Goal: Transaction & Acquisition: Subscribe to service/newsletter

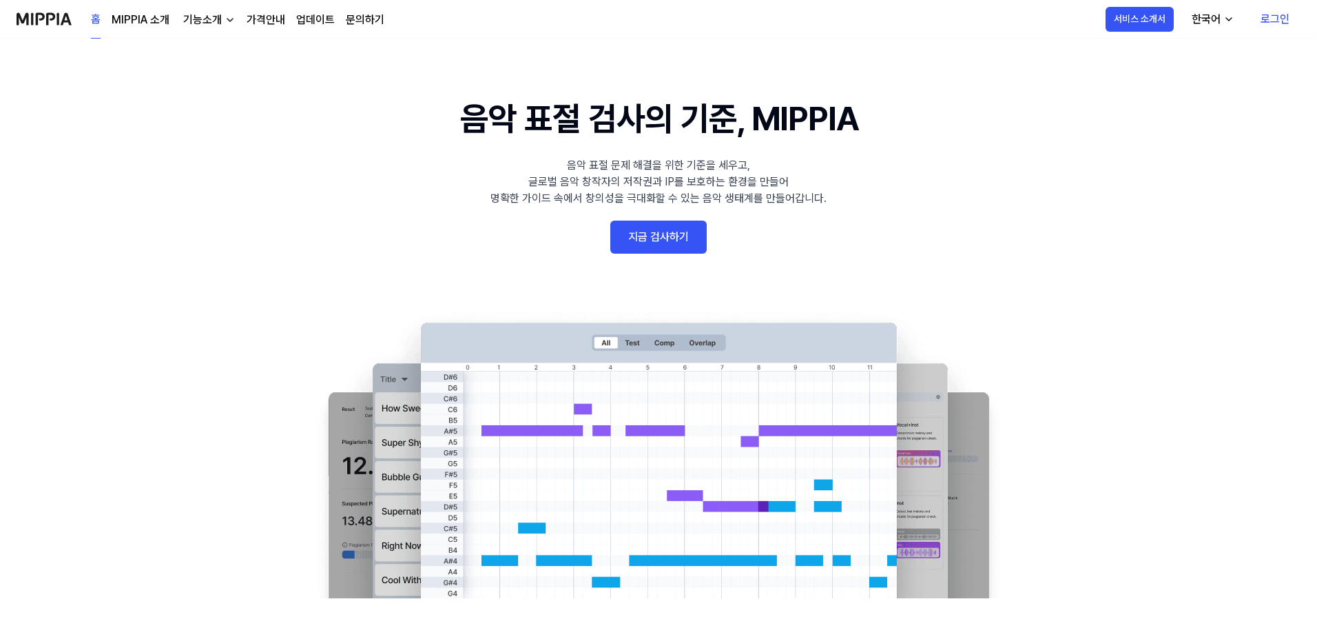
click at [263, 19] on link "가격안내" at bounding box center [266, 20] width 39 height 17
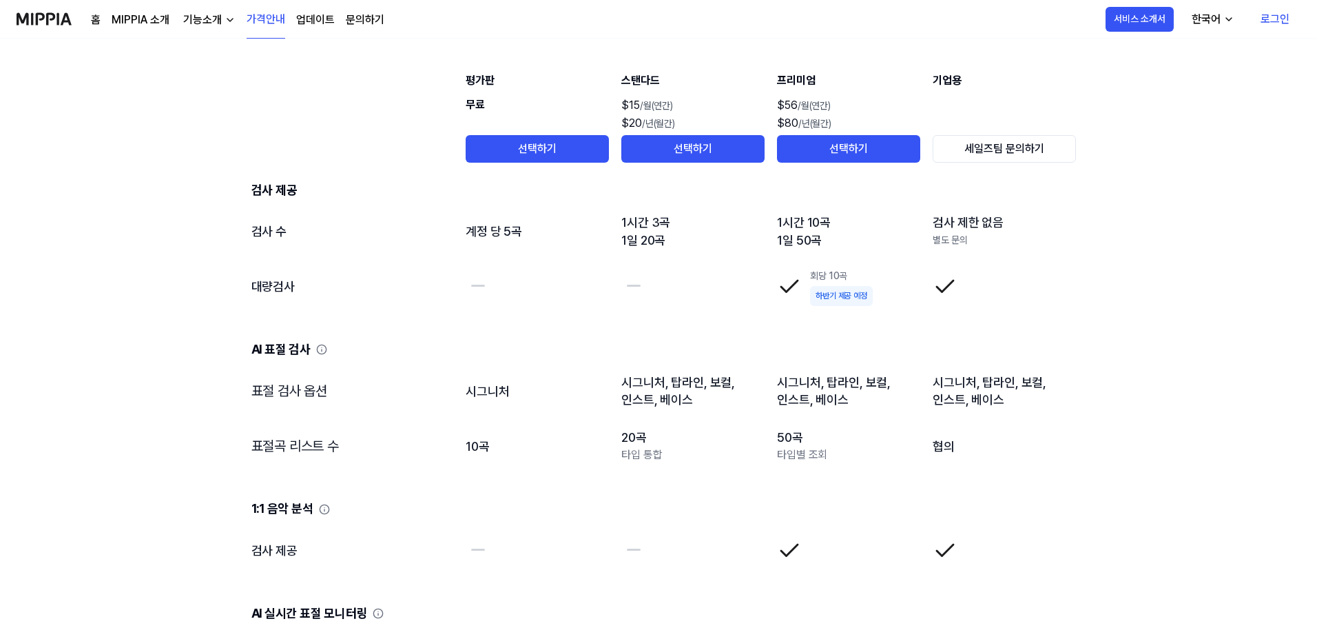
scroll to position [1527, 0]
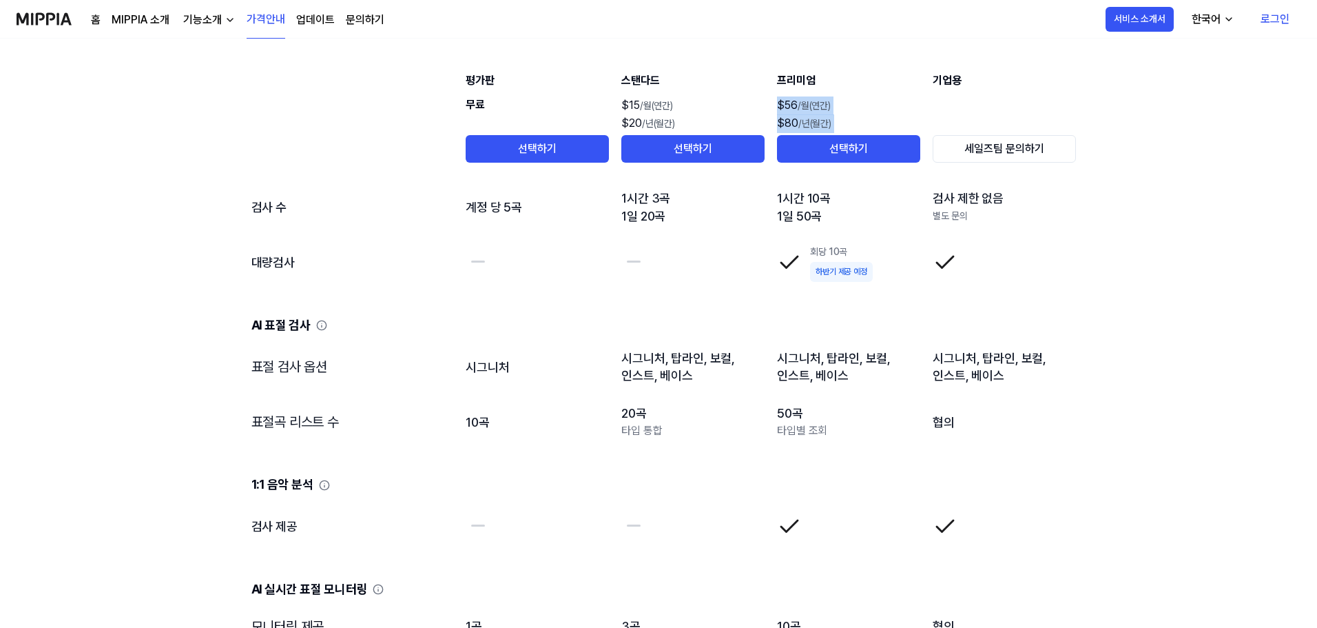
drag, startPoint x: 776, startPoint y: 107, endPoint x: 779, endPoint y: 98, distance: 9.2
click at [779, 98] on table "평가판 무료 선택하기 스탠다드 $15 /월(연간) $20 /년(월간) 선택하기 프리미엄 $56 /월(연간) $80 /년(월간) 선택하기 기업용…" at bounding box center [658, 606] width 859 height 1254
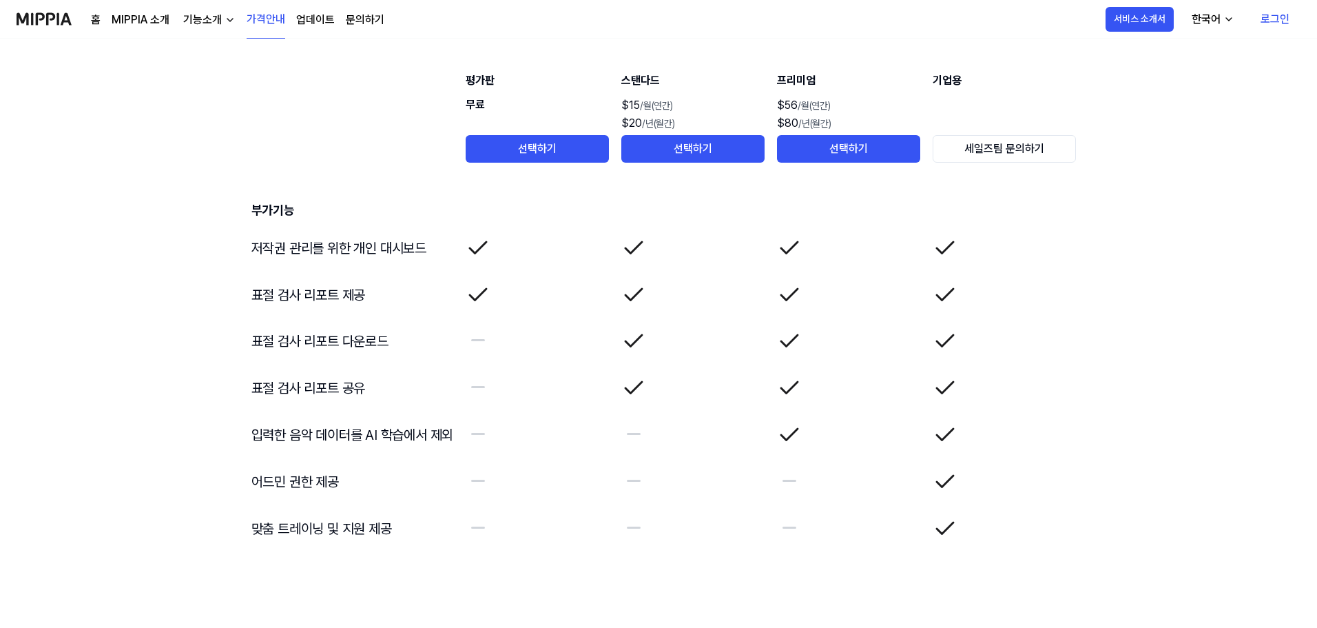
scroll to position [2210, 0]
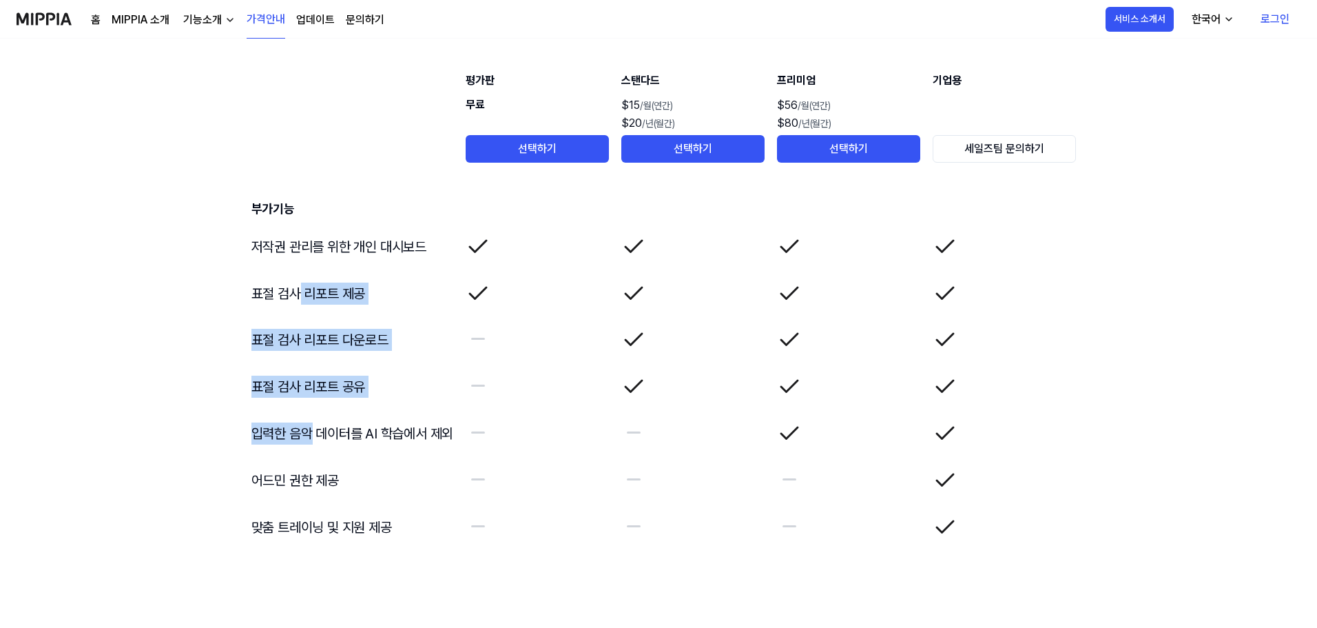
drag, startPoint x: 307, startPoint y: 410, endPoint x: 309, endPoint y: 425, distance: 15.3
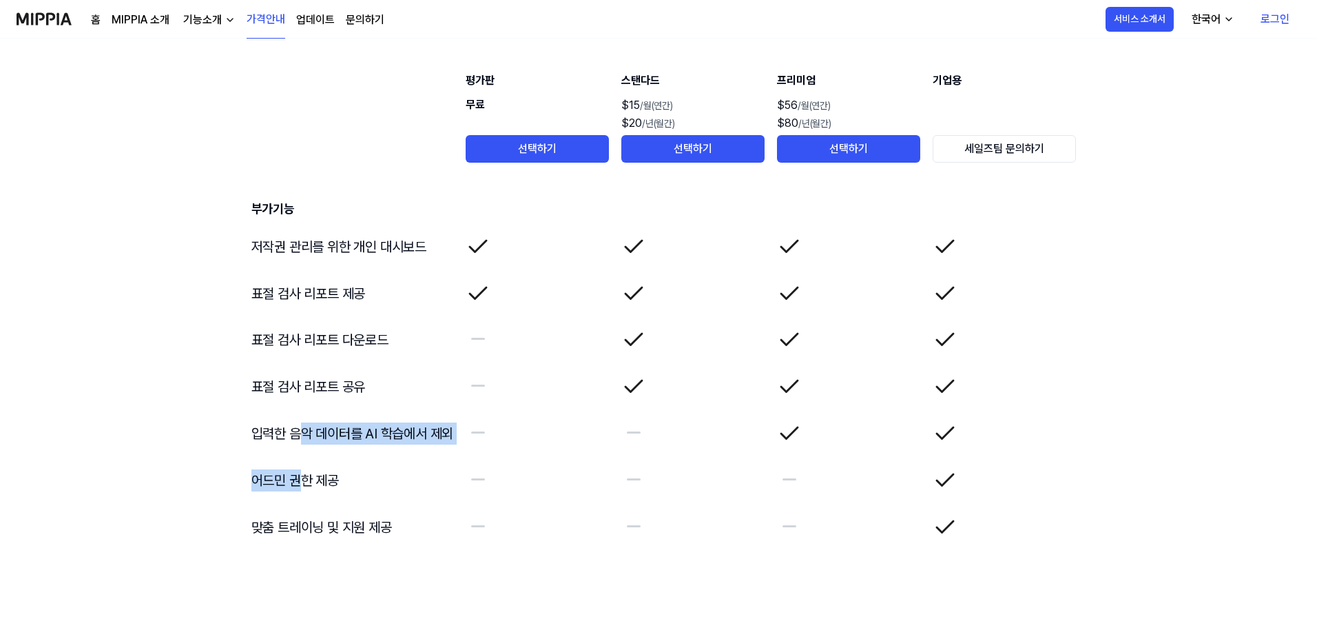
drag, startPoint x: 303, startPoint y: 491, endPoint x: 298, endPoint y: 433, distance: 57.4
click at [298, 433] on td "입력한 음악 데이터를 AI 학습에서 제외" at bounding box center [347, 433] width 214 height 47
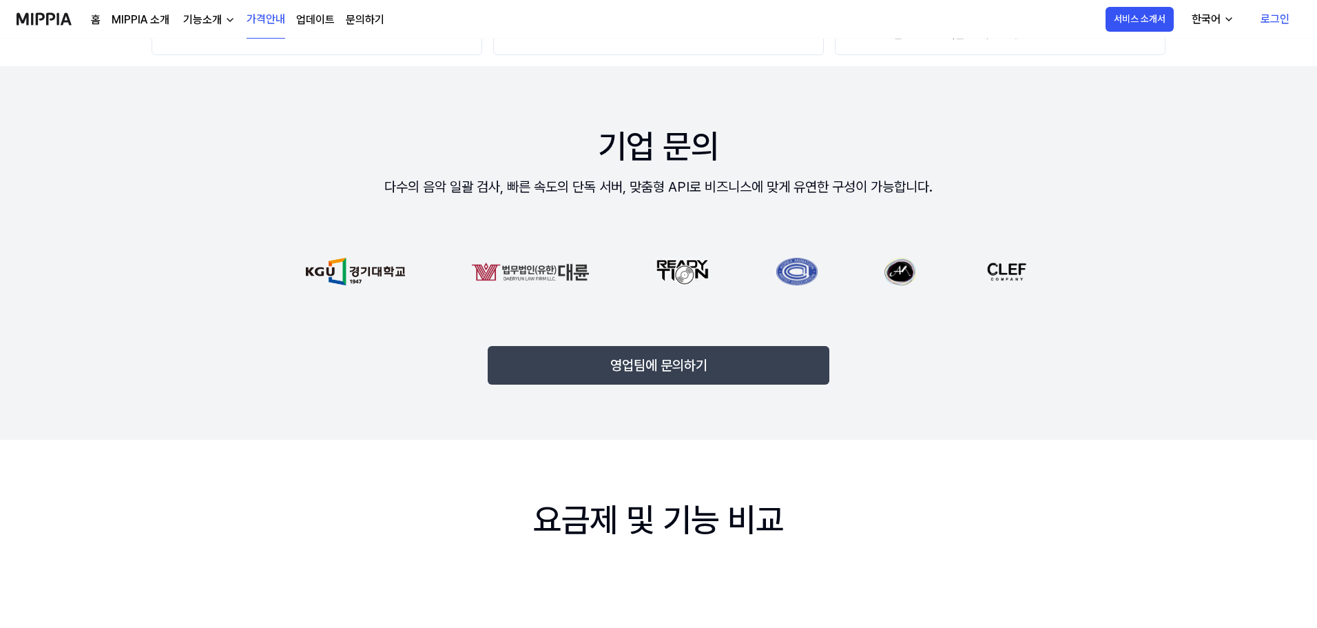
scroll to position [900, 0]
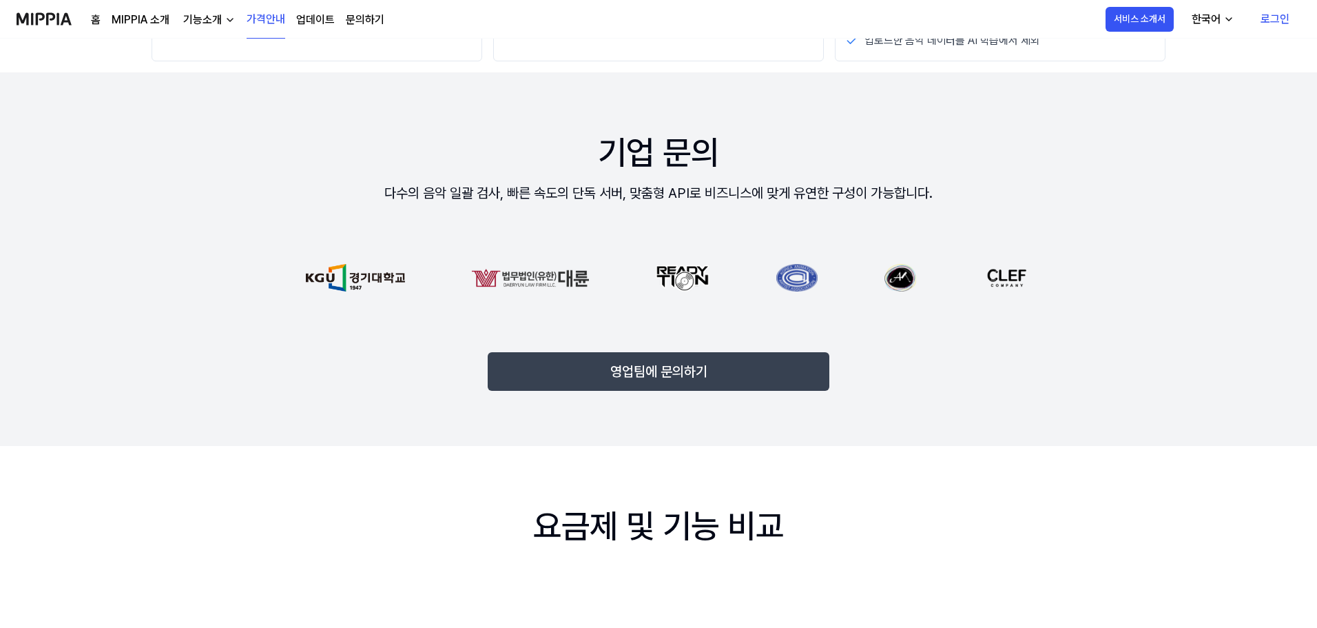
click at [1272, 302] on div "기업 문의 다수의 음악 일괄 검사, 빠른 속도의 단독 서버, 맞춤형 API로 비즈니스에 맞게 유연한 구성이 가능합니다. 영업팀에 문의하기" at bounding box center [658, 258] width 1317 height 373
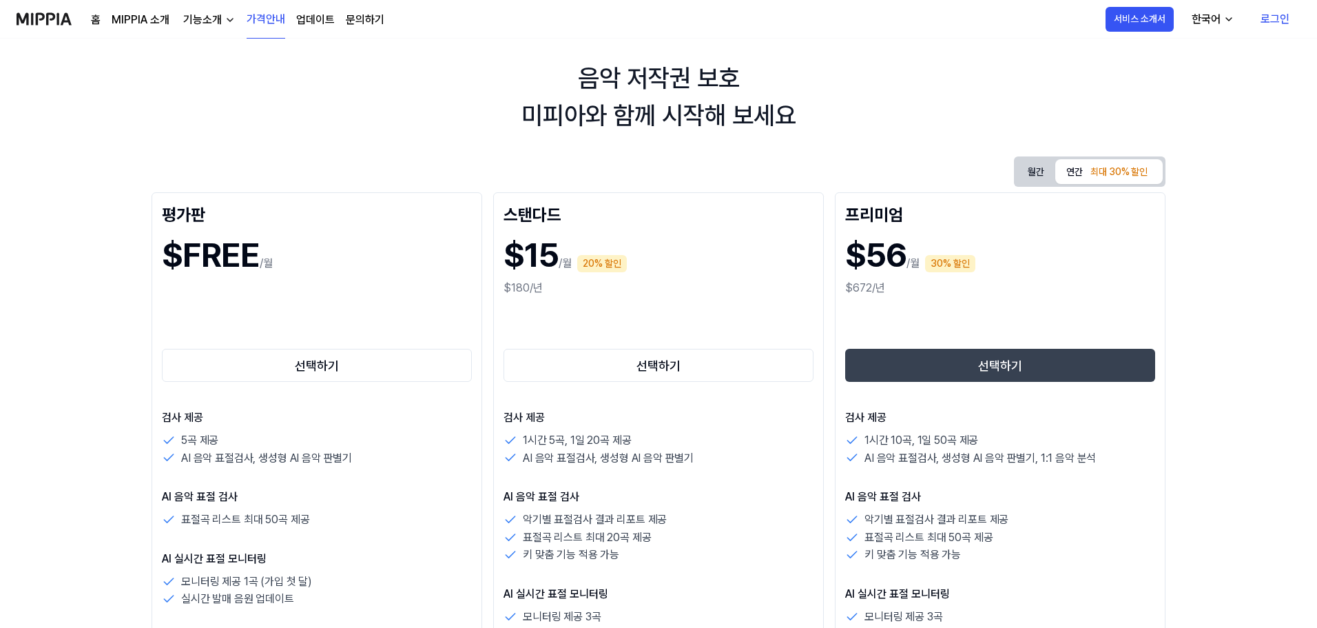
scroll to position [0, 0]
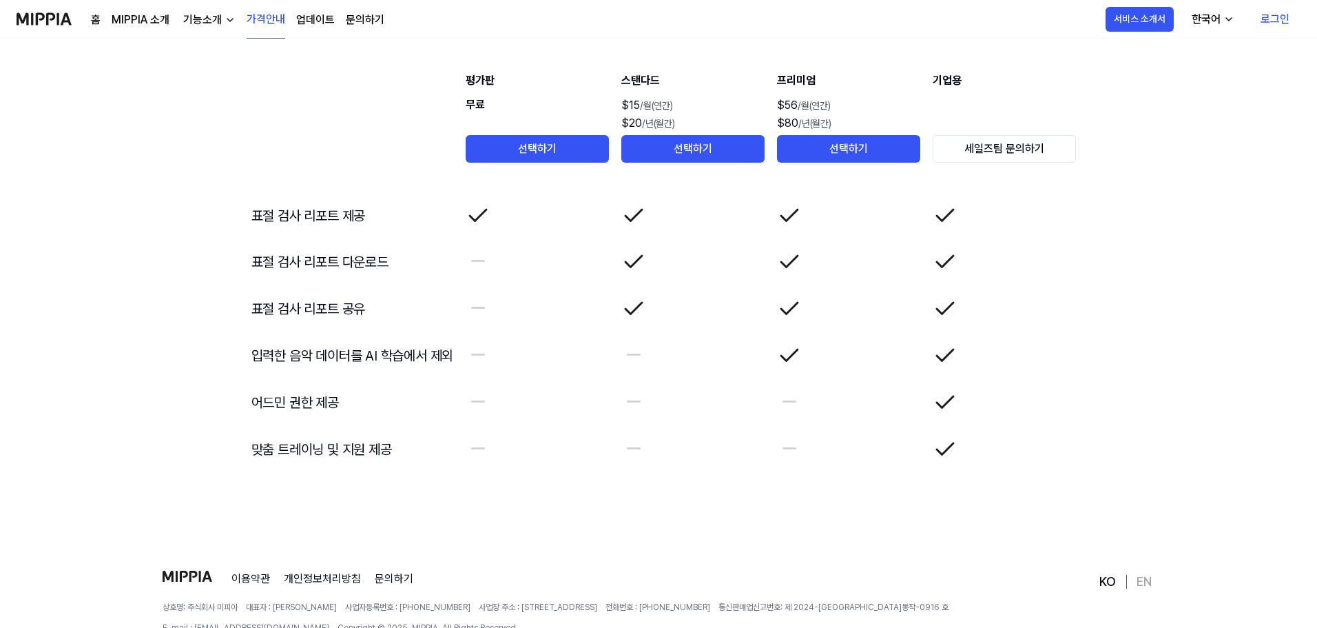
scroll to position [2347, 0]
